Goal: Navigation & Orientation: Find specific page/section

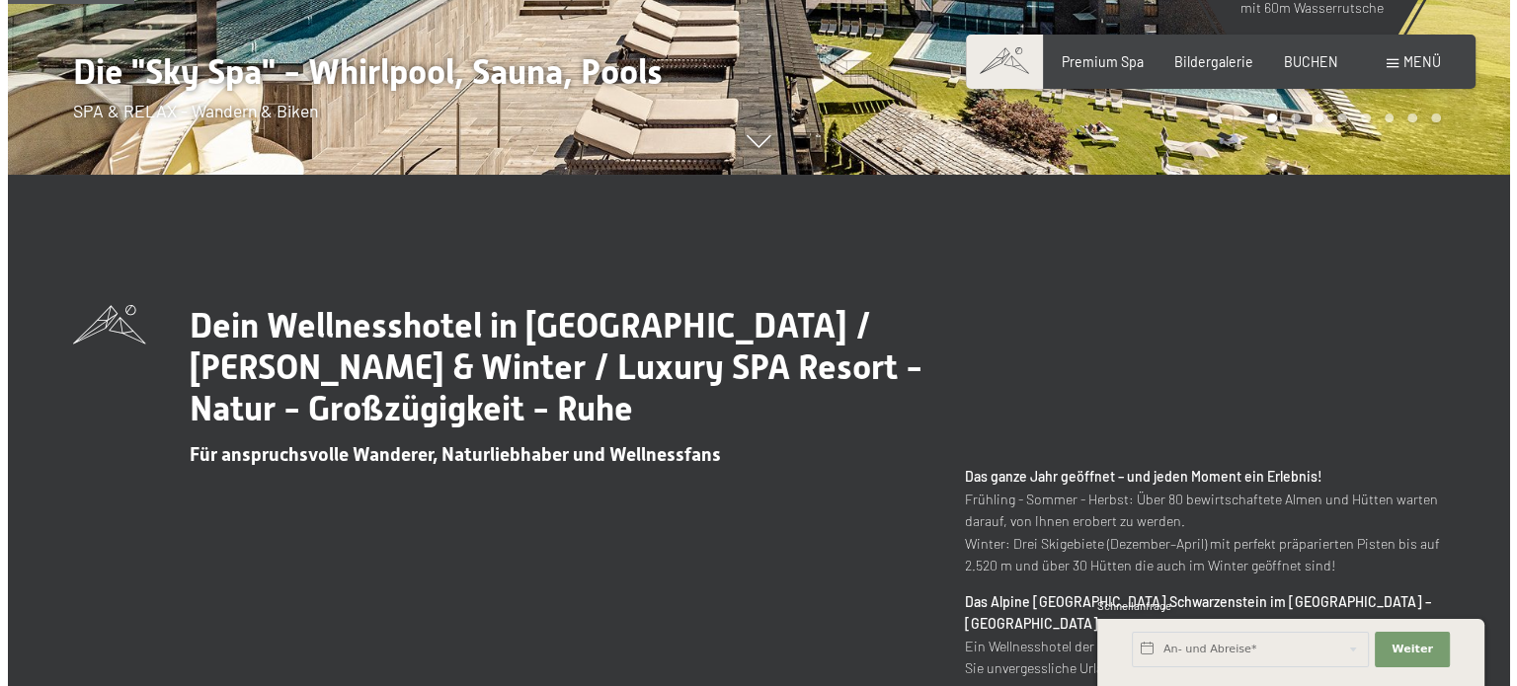
scroll to position [296, 0]
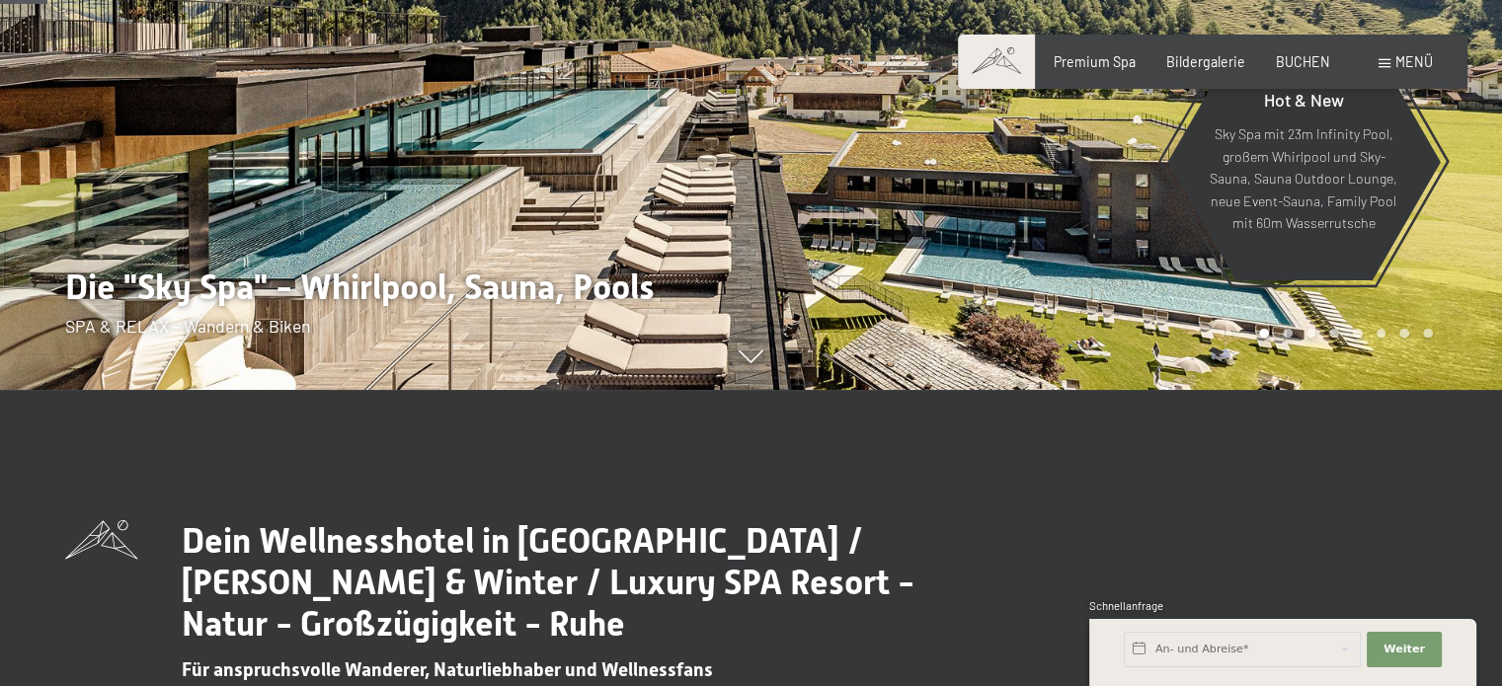
click at [1397, 58] on span "Menü" at bounding box center [1414, 61] width 38 height 17
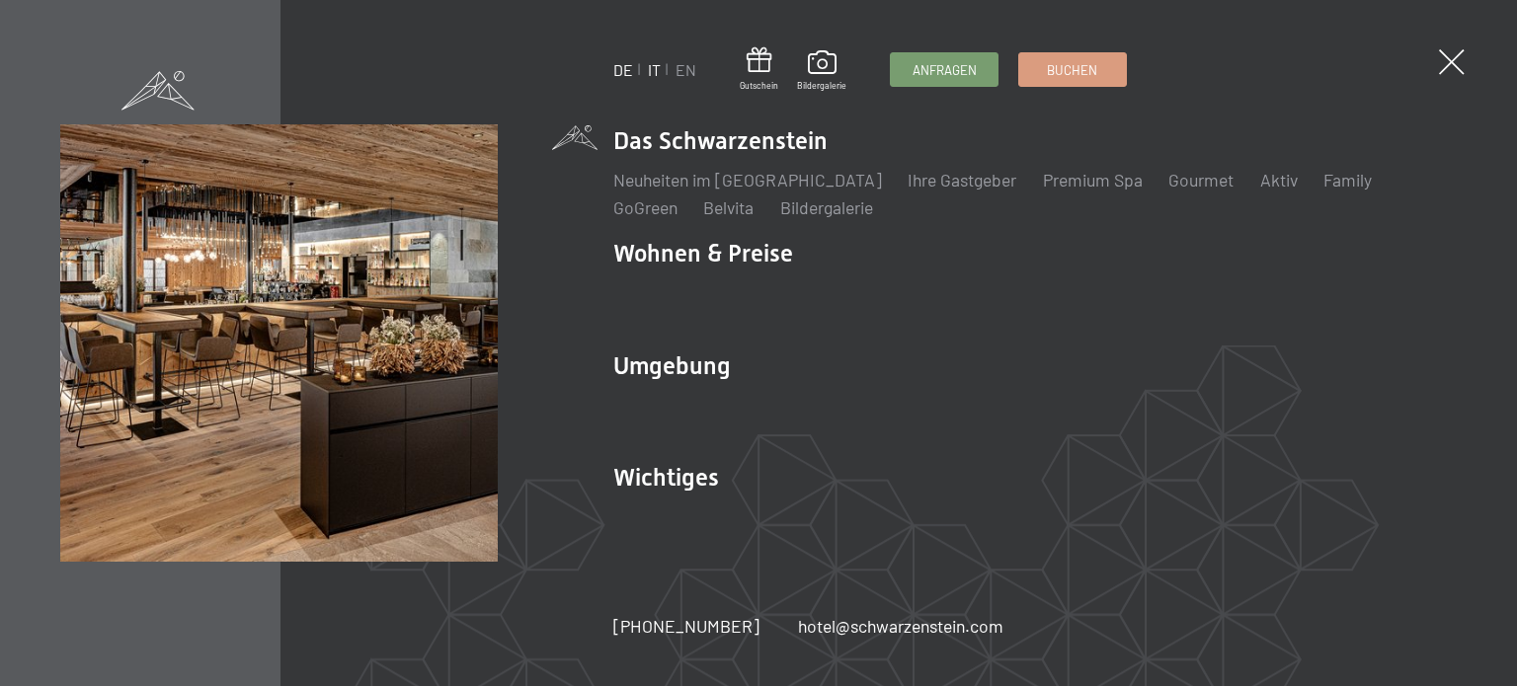
click at [648, 70] on link "IT" at bounding box center [654, 69] width 13 height 19
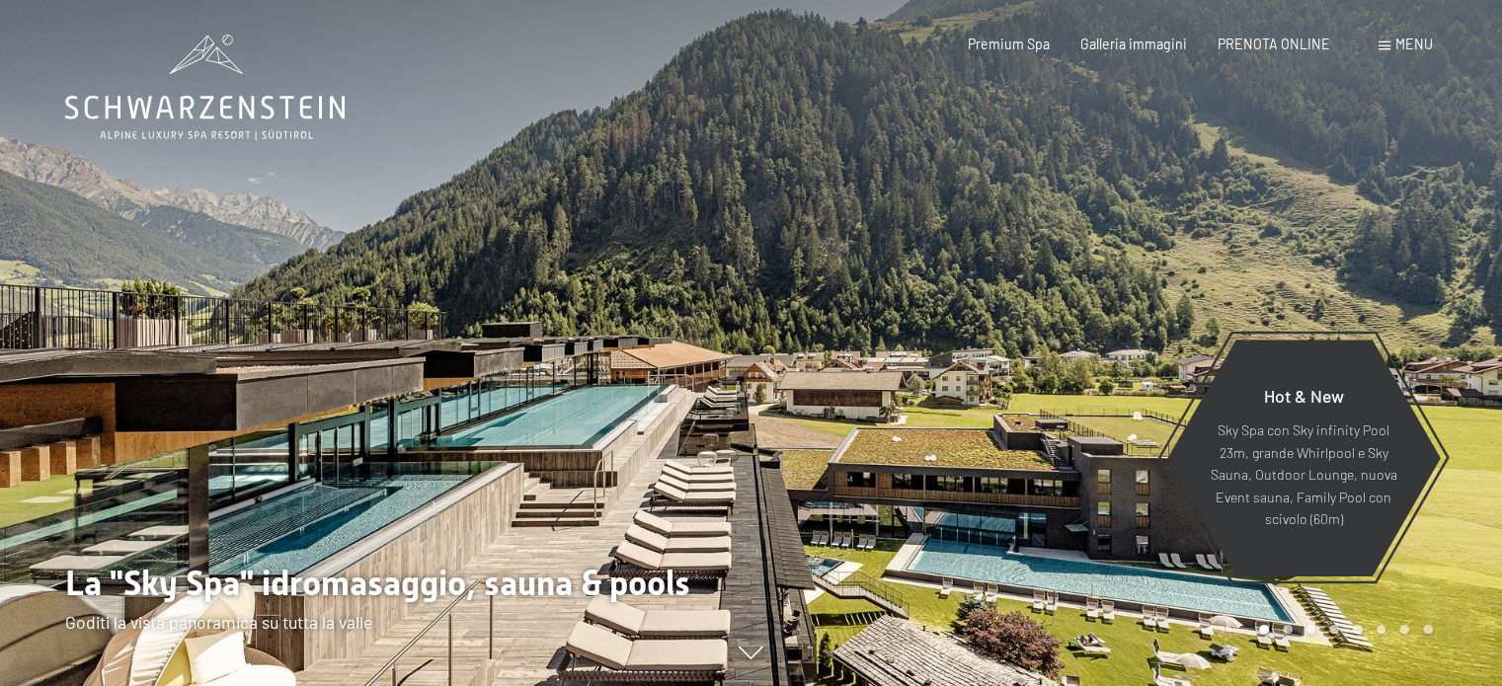
click at [1415, 41] on span "Menu" at bounding box center [1414, 44] width 38 height 17
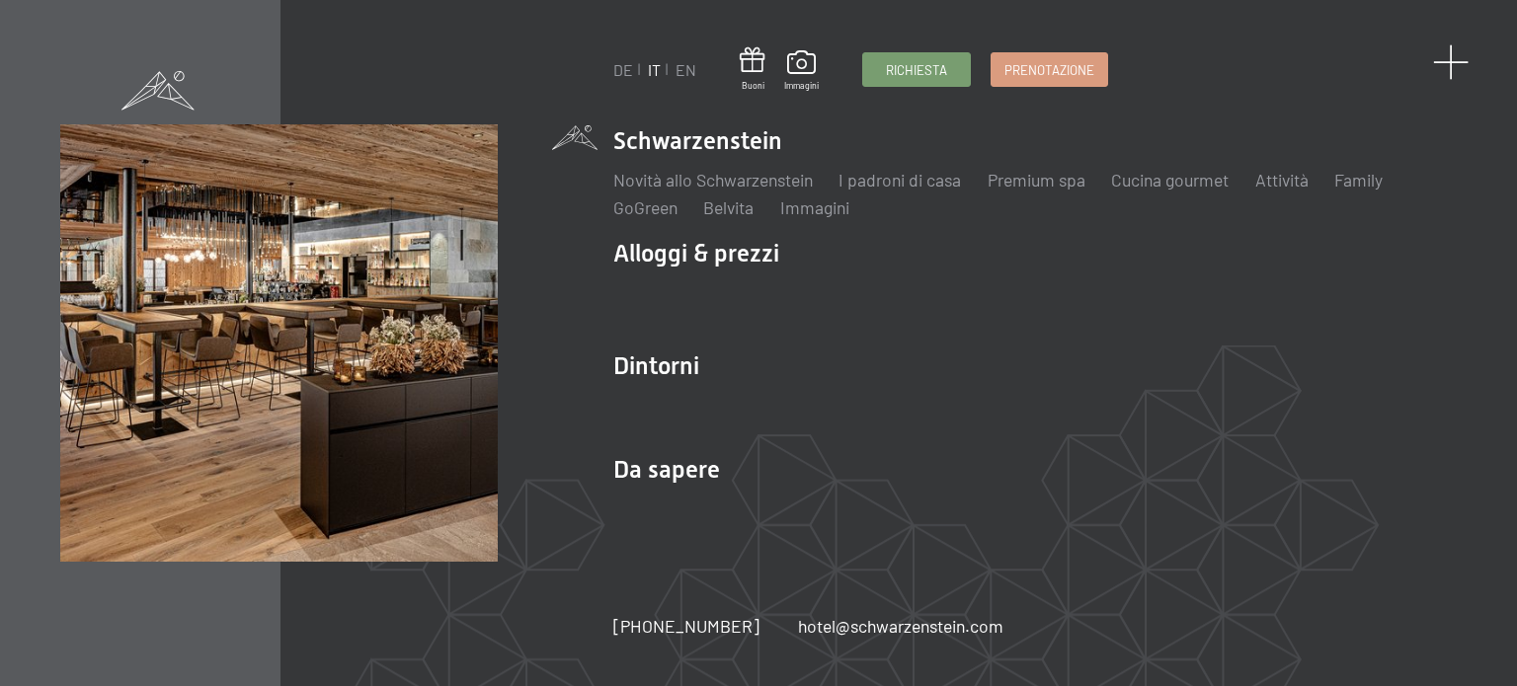
click at [1451, 56] on span at bounding box center [1451, 62] width 37 height 37
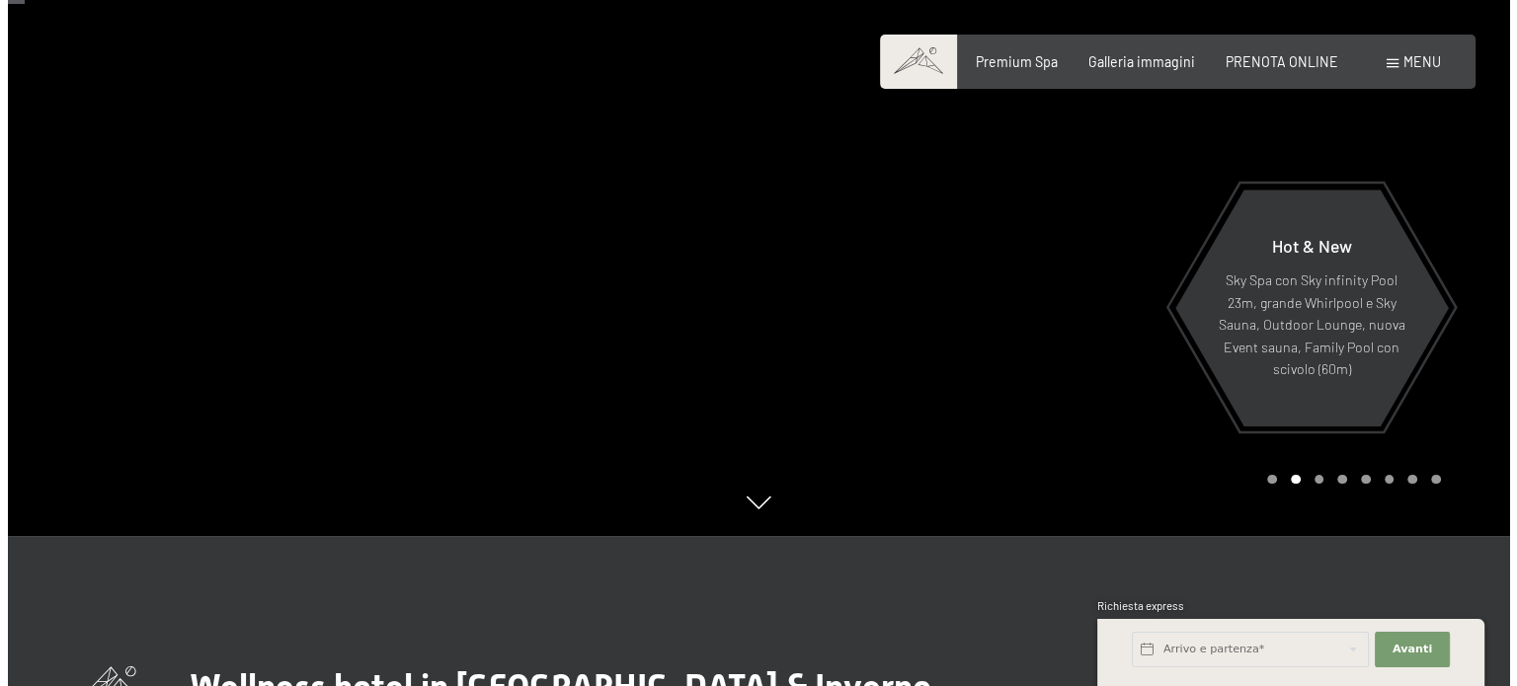
scroll to position [99, 0]
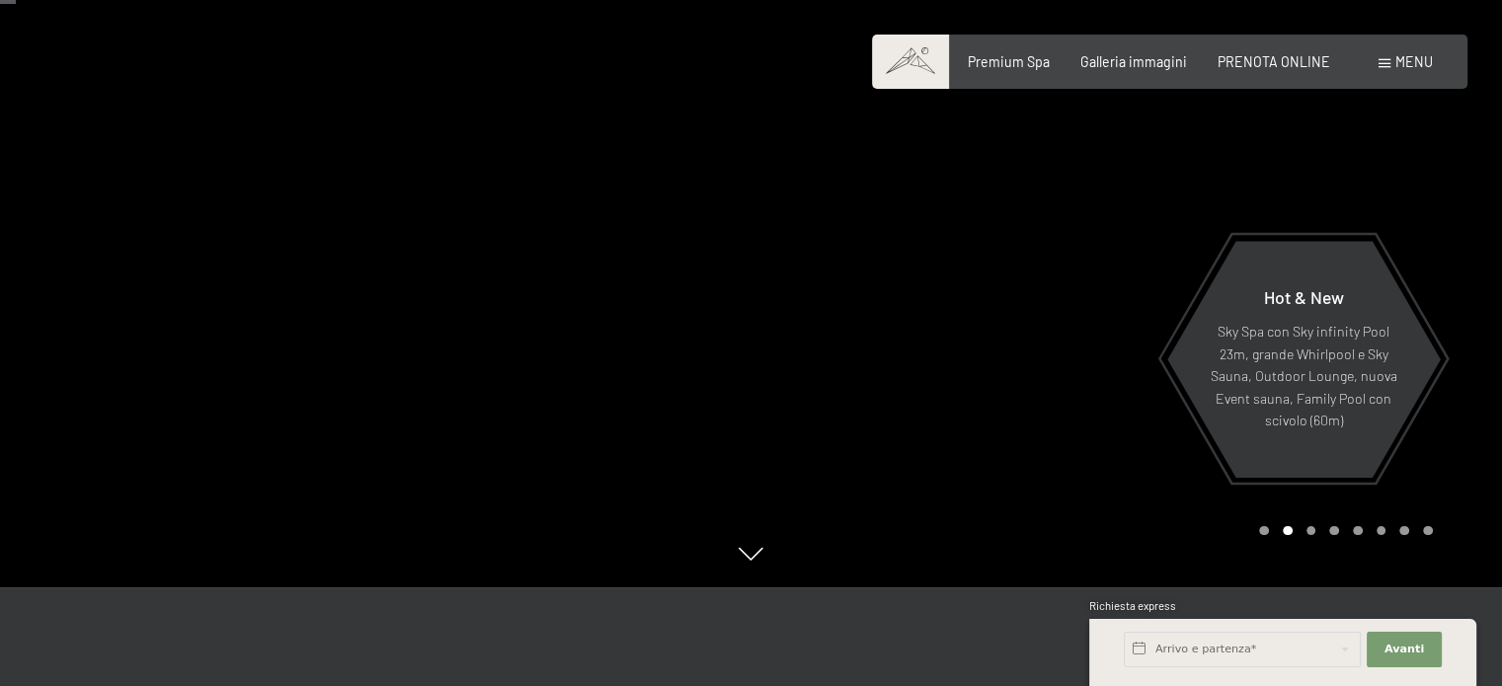
click at [1386, 59] on span at bounding box center [1384, 63] width 12 height 9
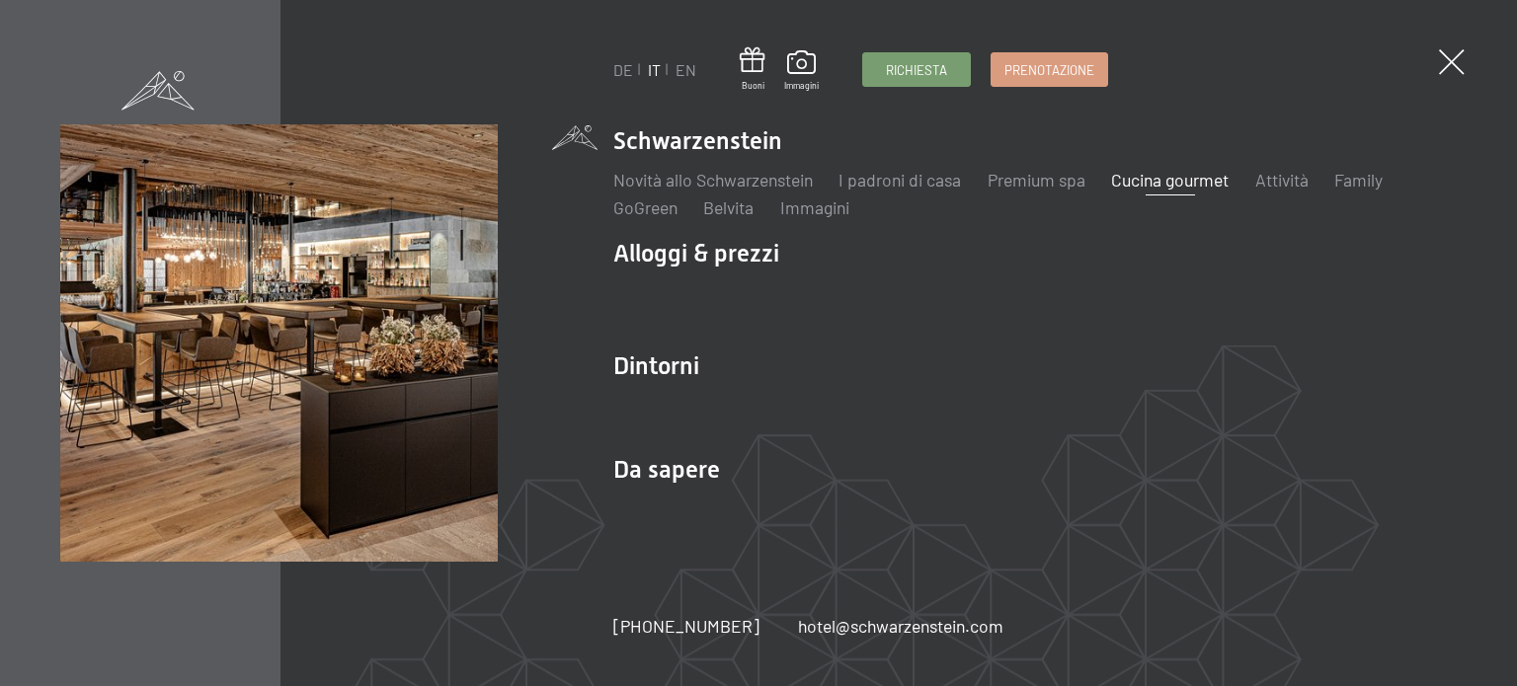
click at [1130, 178] on link "Cucina gourmet" at bounding box center [1169, 180] width 117 height 22
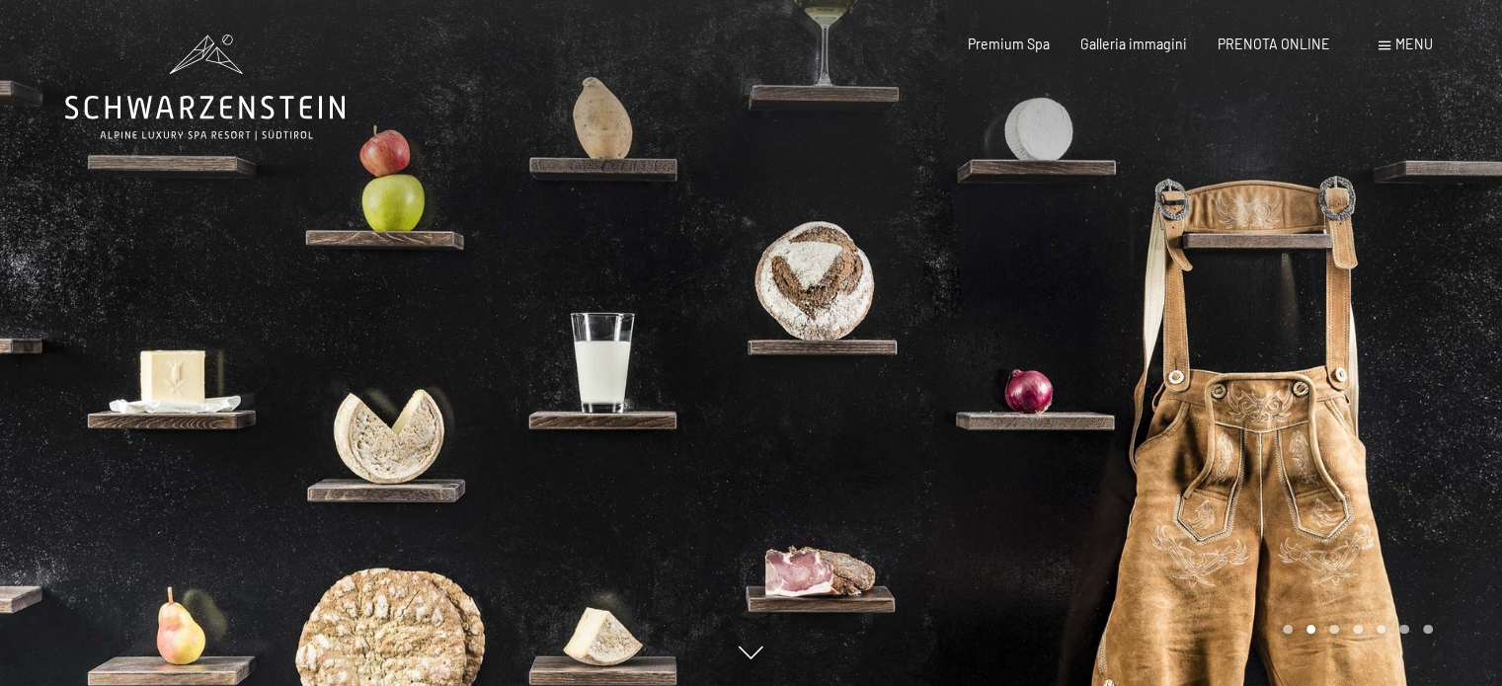
click at [767, 323] on div at bounding box center [1126, 343] width 751 height 686
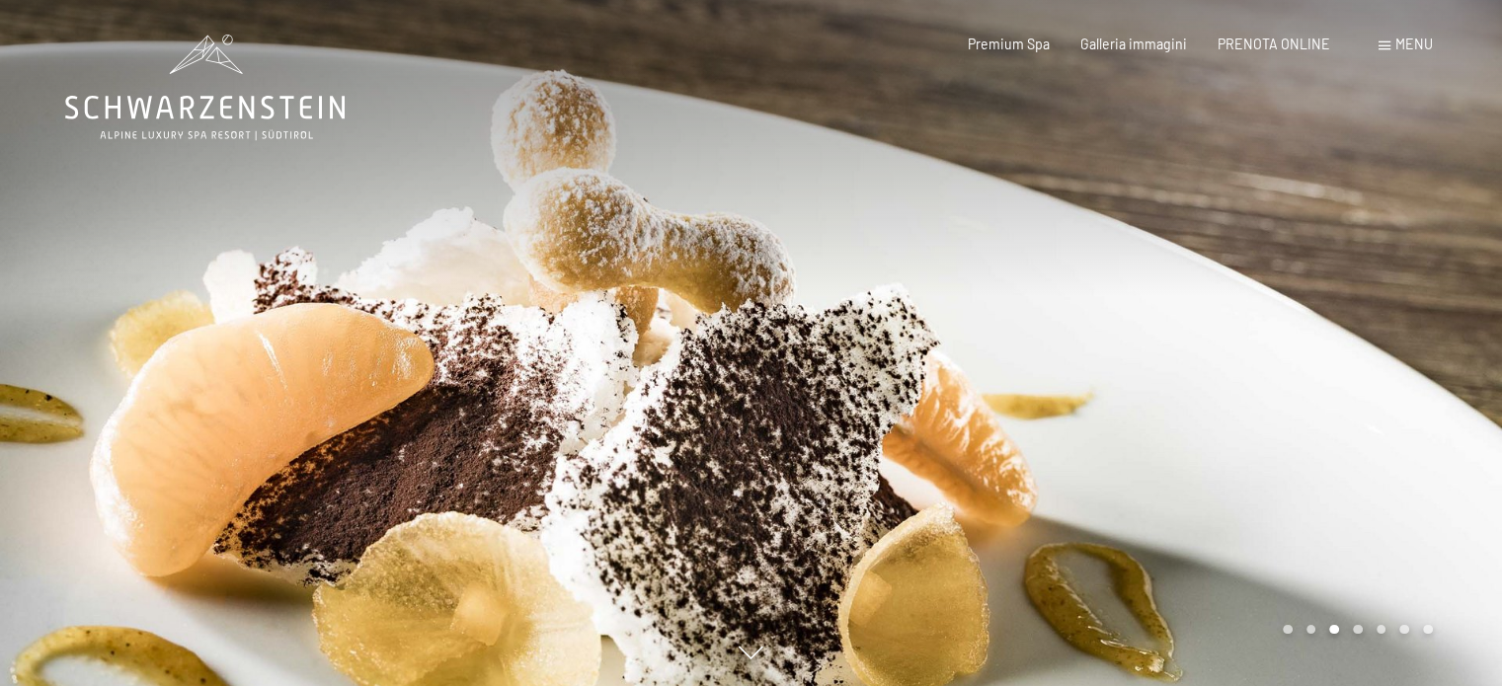
click at [603, 462] on div at bounding box center [375, 343] width 751 height 686
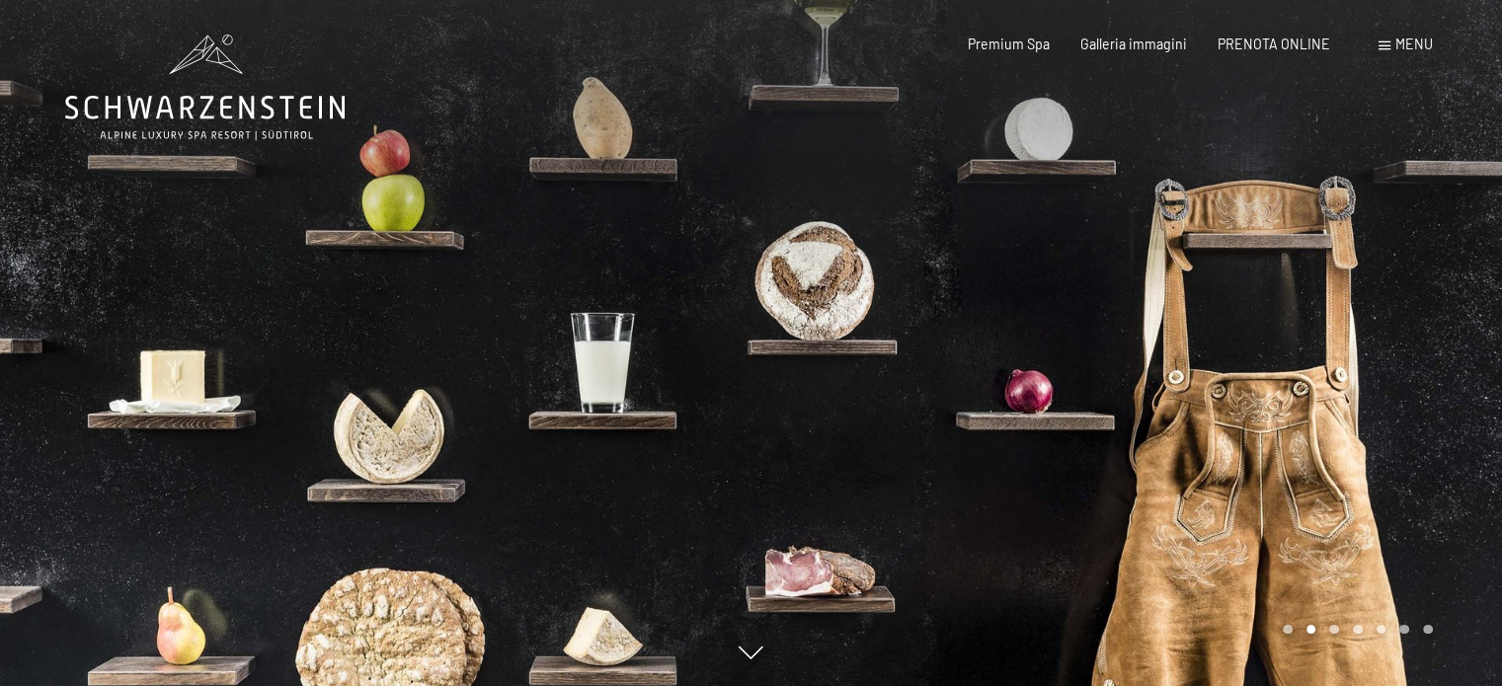
click at [1223, 348] on div at bounding box center [1126, 343] width 751 height 686
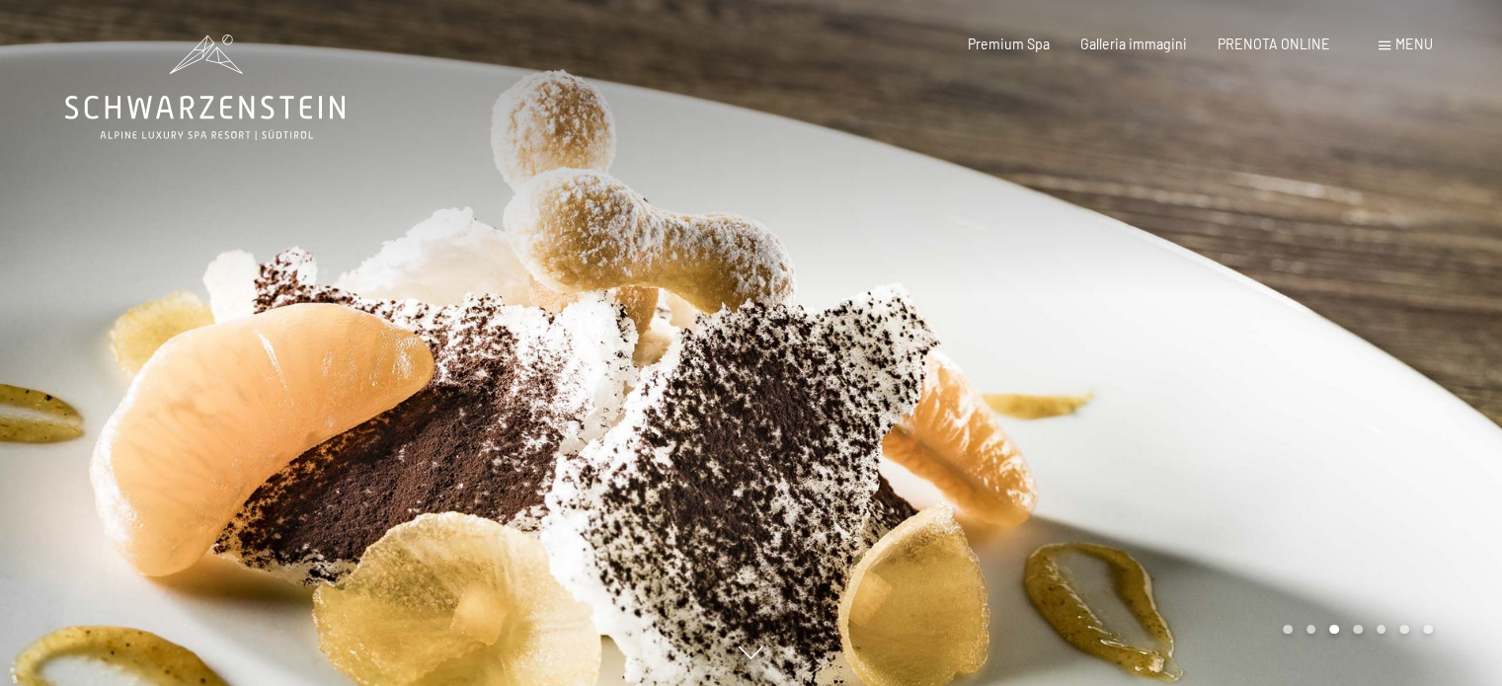
click at [396, 356] on div at bounding box center [375, 343] width 751 height 686
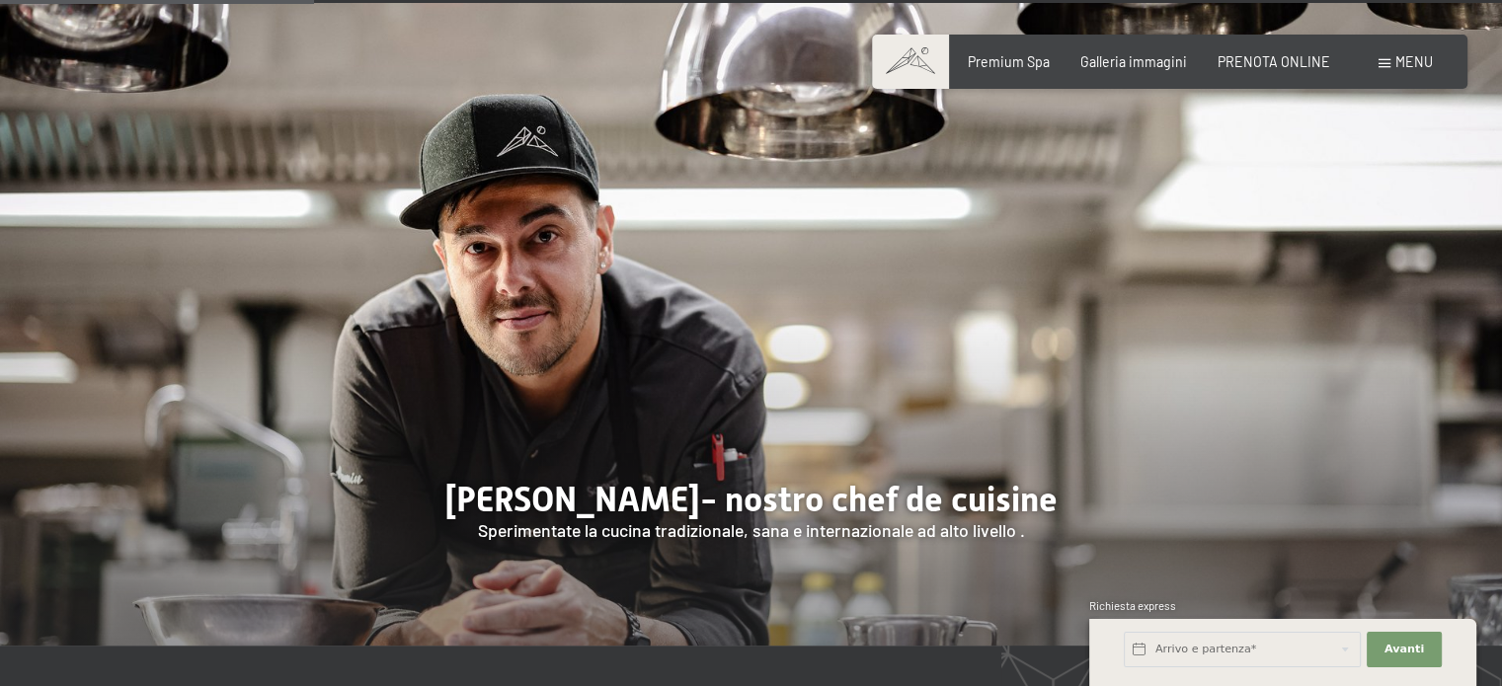
scroll to position [1481, 0]
